Goal: Navigation & Orientation: Find specific page/section

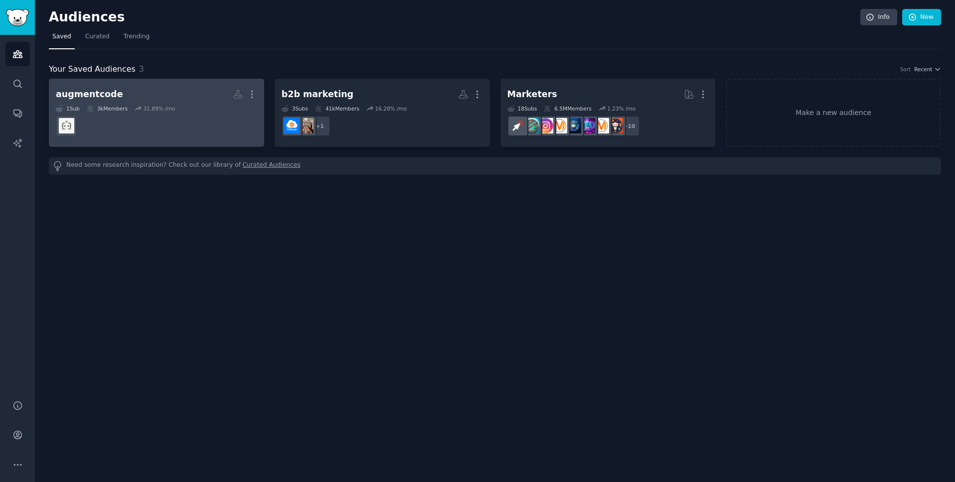
click at [212, 137] on dd at bounding box center [156, 126] width 201 height 28
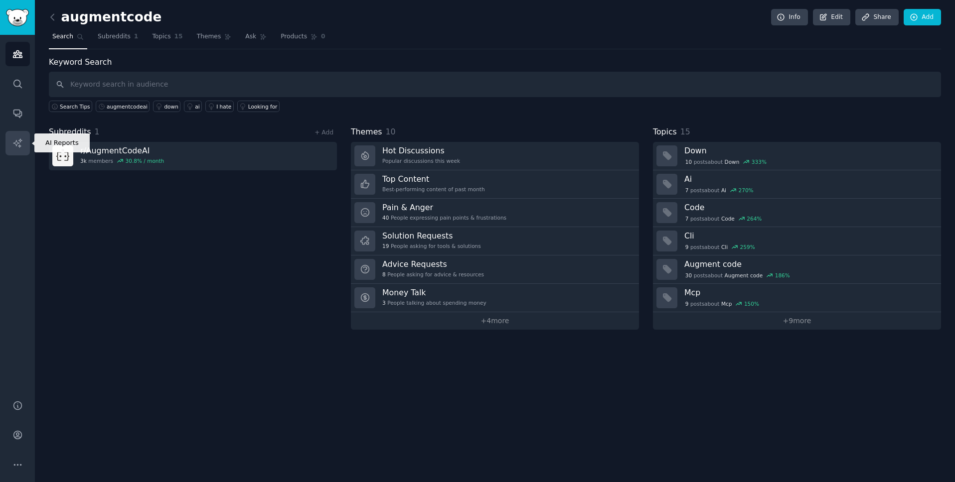
click at [12, 138] on icon "Sidebar" at bounding box center [17, 143] width 10 height 10
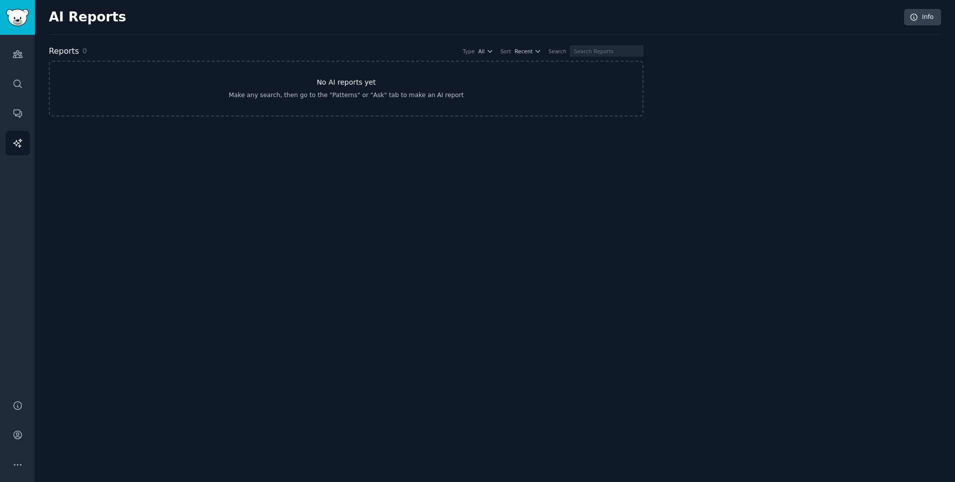
click at [365, 103] on link "No AI reports yet Make any search, then go to the "Patterns" or "Ask" tab to ma…" at bounding box center [346, 89] width 594 height 56
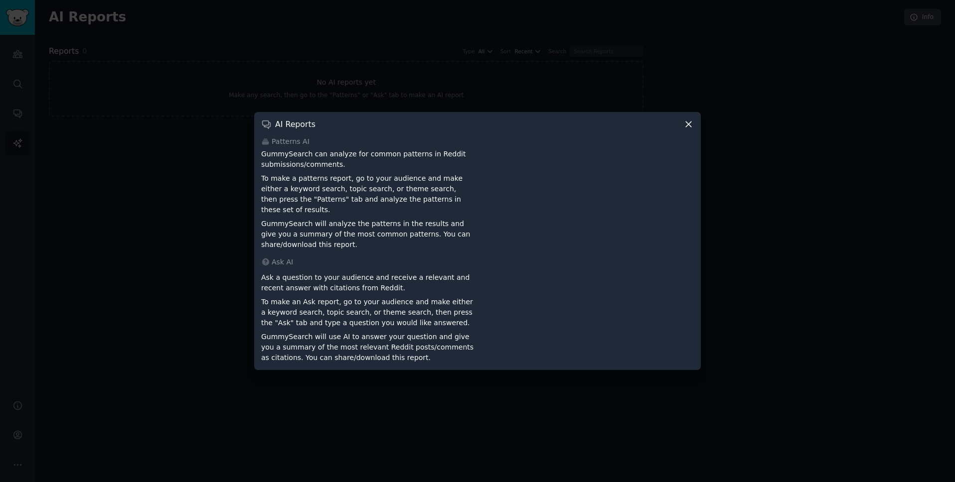
click at [692, 130] on icon at bounding box center [688, 124] width 10 height 10
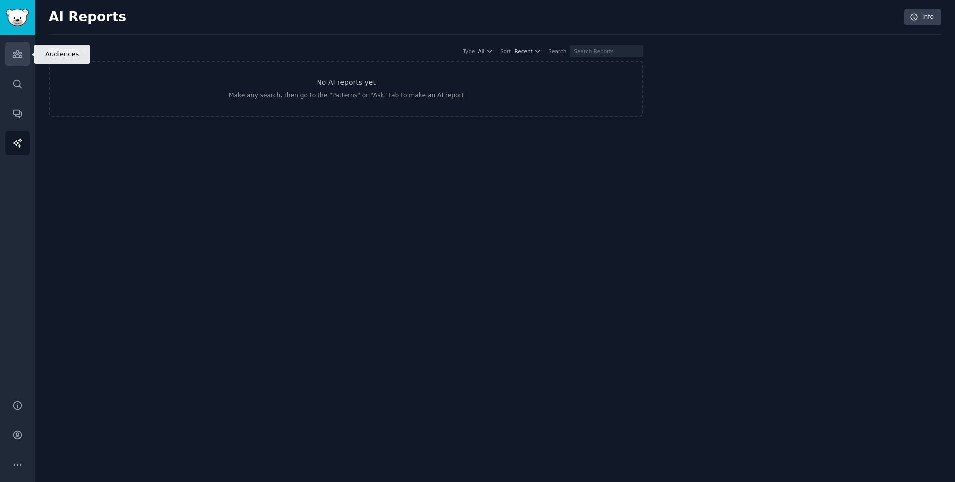
click at [19, 50] on icon "Sidebar" at bounding box center [17, 54] width 10 height 10
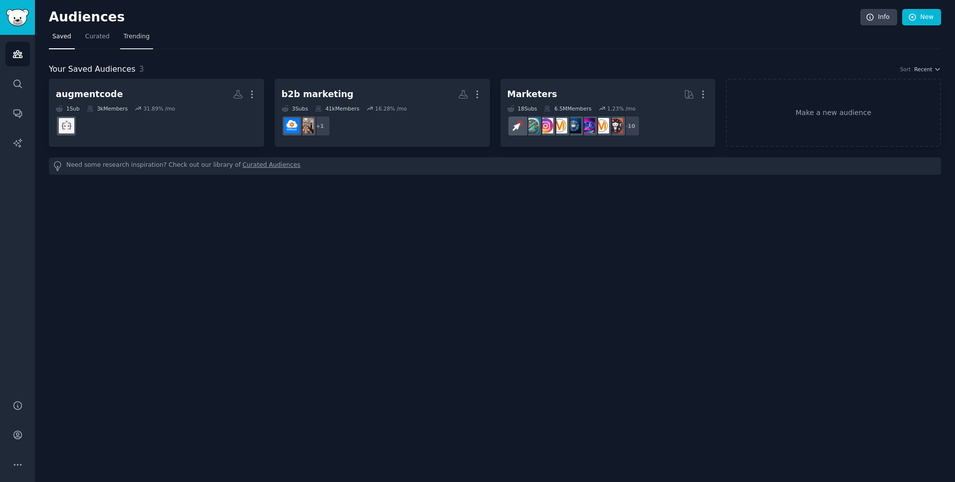
click at [125, 36] on span "Trending" at bounding box center [137, 36] width 26 height 9
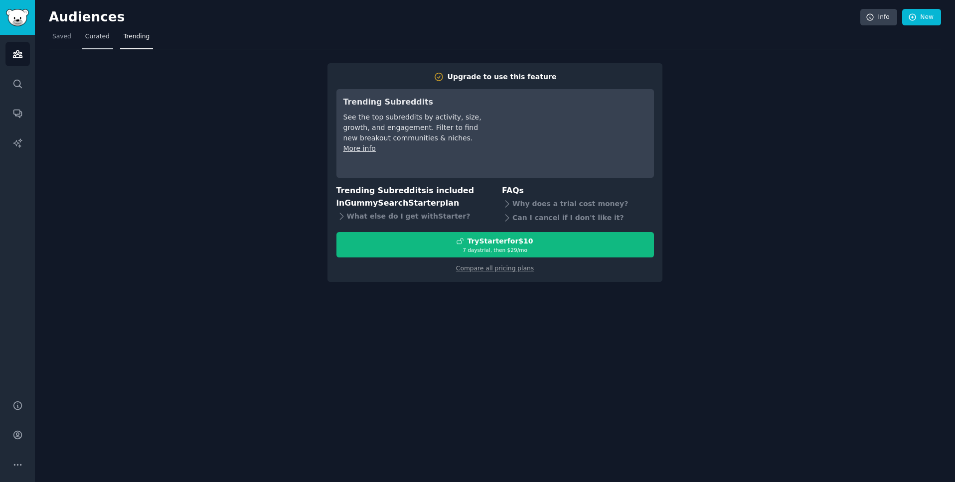
click at [84, 43] on link "Curated" at bounding box center [97, 39] width 31 height 20
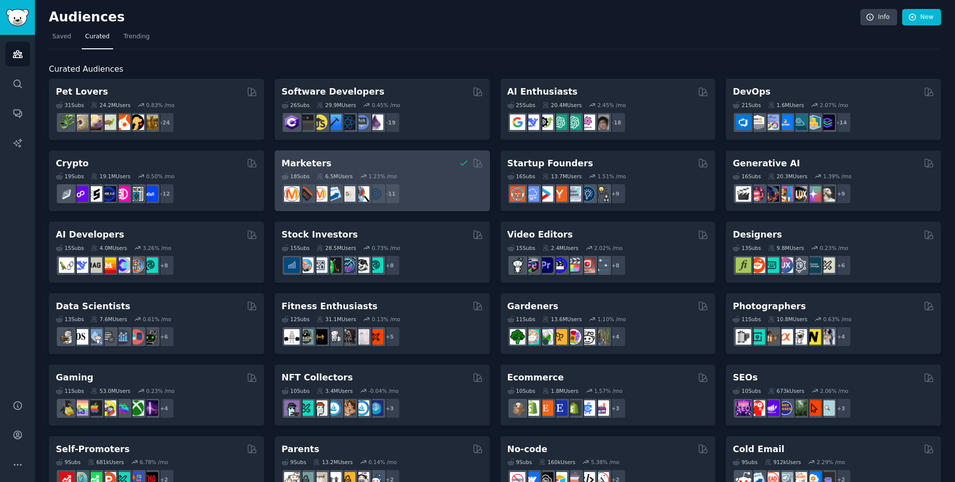
click at [389, 157] on div "Marketers" at bounding box center [382, 163] width 201 height 12
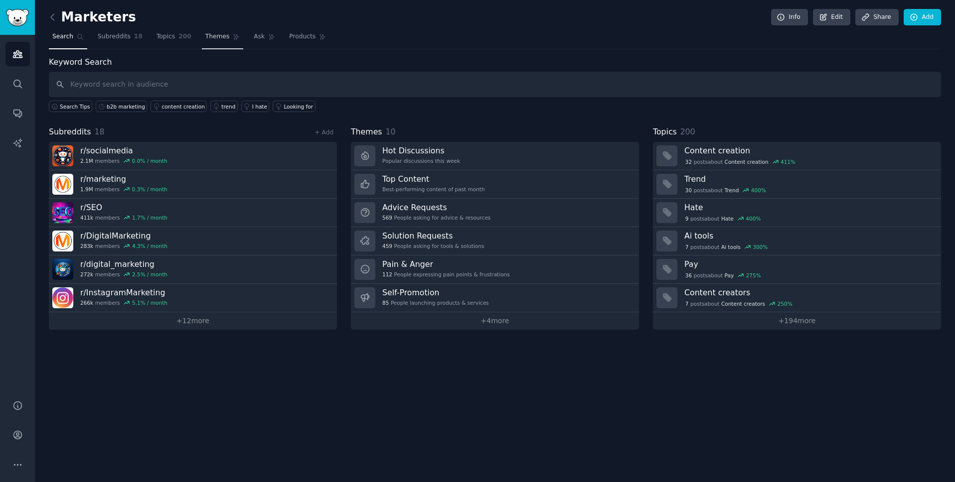
click at [205, 41] on span "Themes" at bounding box center [217, 36] width 24 height 9
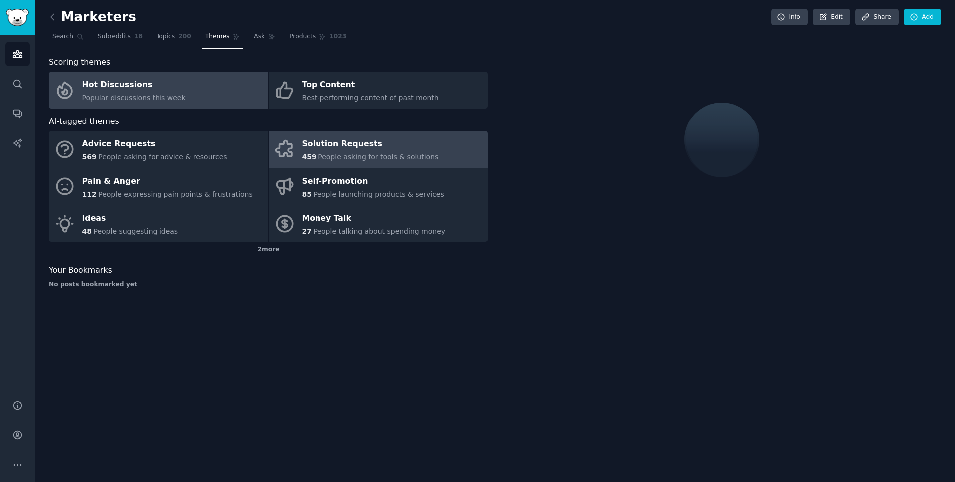
click at [325, 142] on div "Solution Requests" at bounding box center [370, 145] width 137 height 16
